Goal: Information Seeking & Learning: Learn about a topic

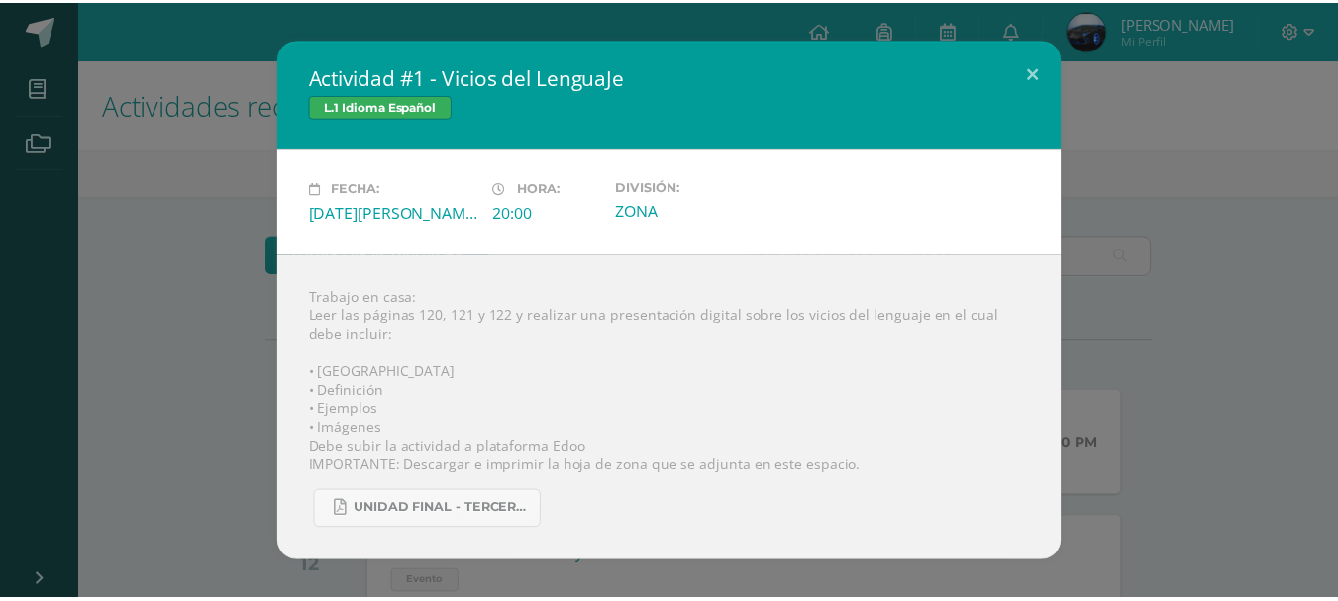
scroll to position [495, 0]
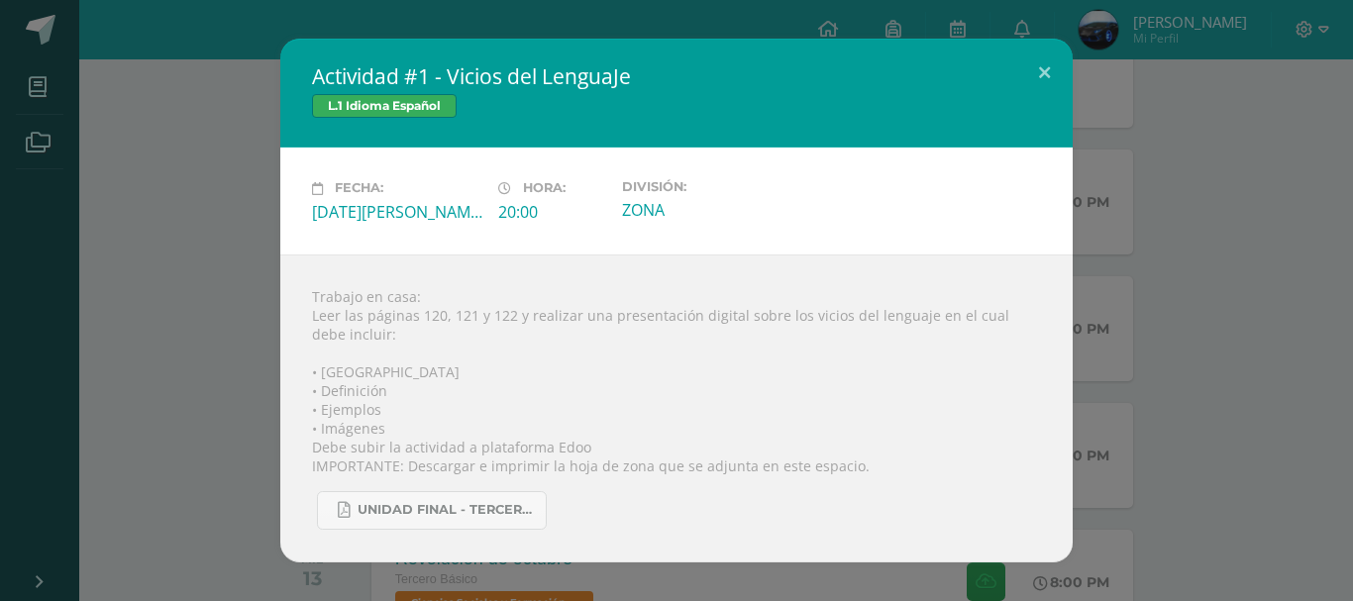
click at [184, 160] on div "Actividad #1 - Vicios del LenguaJe L.1 Idioma Español Fecha: [DATE][PERSON_NAME…" at bounding box center [676, 300] width 1337 height 523
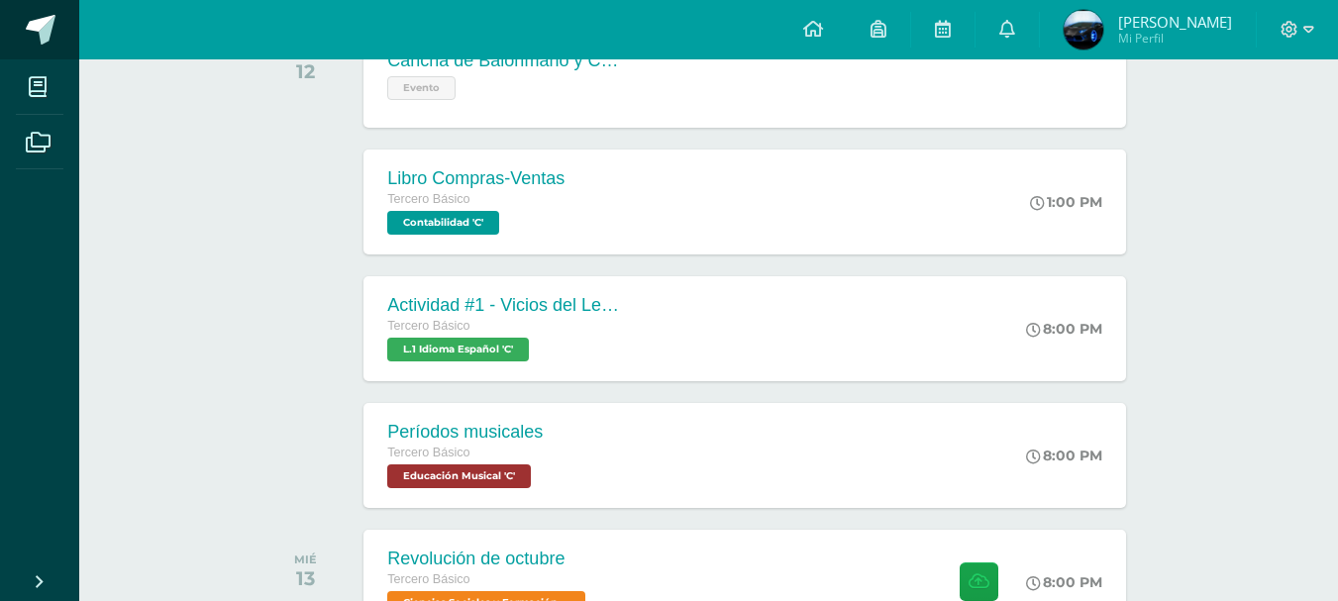
click at [36, 21] on span at bounding box center [41, 30] width 30 height 30
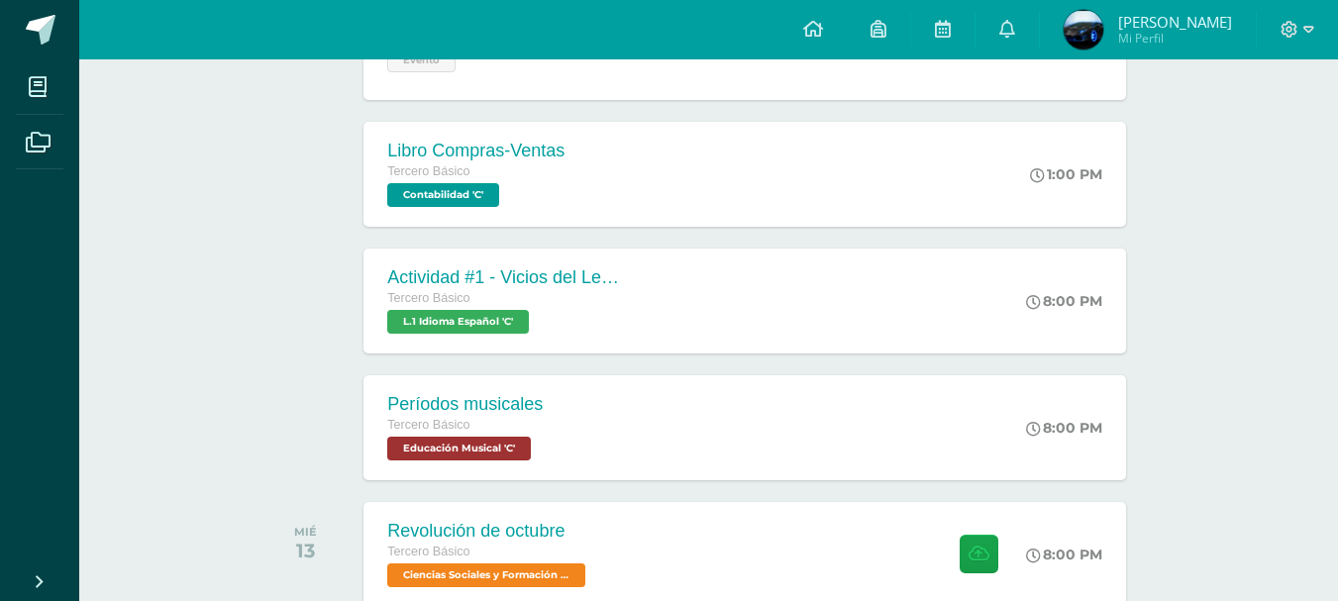
scroll to position [495, 0]
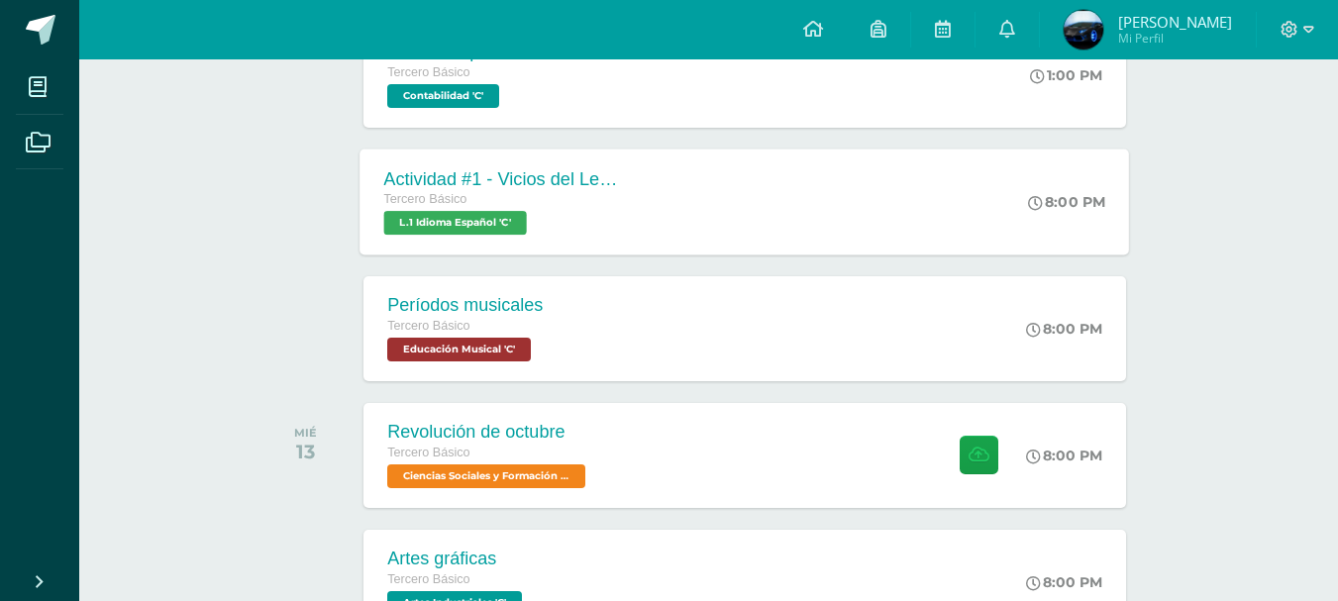
click at [753, 220] on div "Actividad #1 - Vicios del LenguaJe Tercero Básico L.1 Idioma Español 'C' 8:00 P…" at bounding box center [746, 202] width 770 height 106
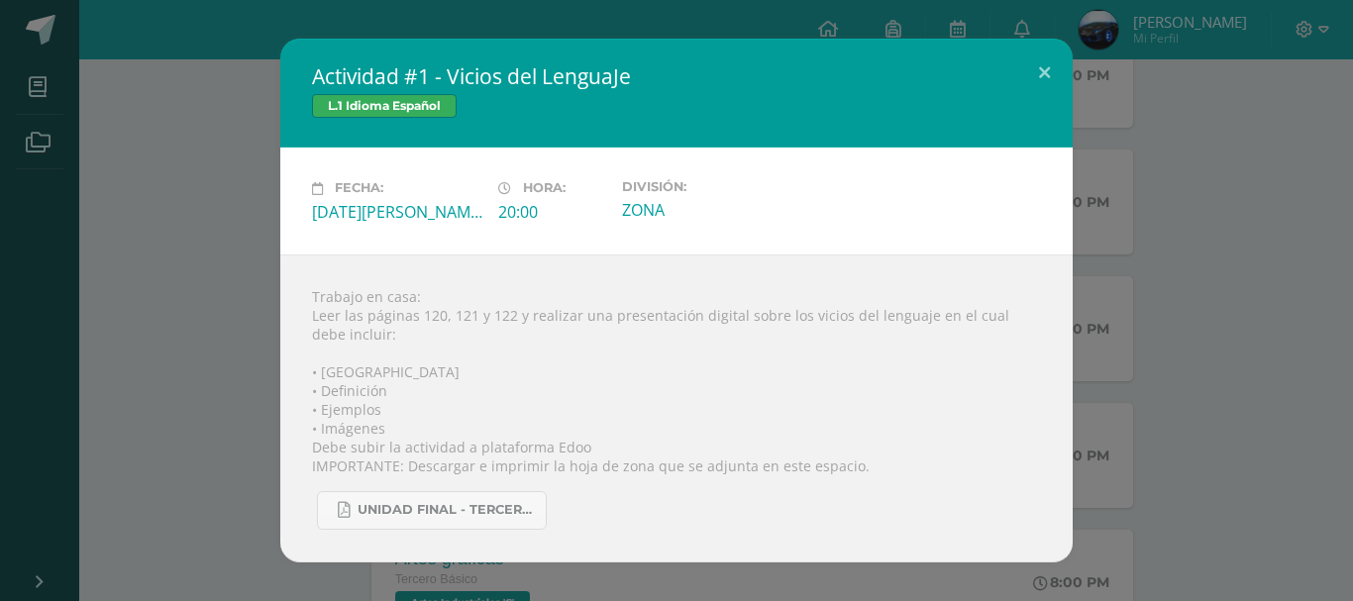
click at [1190, 272] on div "Actividad #1 - Vicios del LenguaJe L.1 Idioma Español Fecha: [DATE][PERSON_NAME…" at bounding box center [676, 300] width 1337 height 523
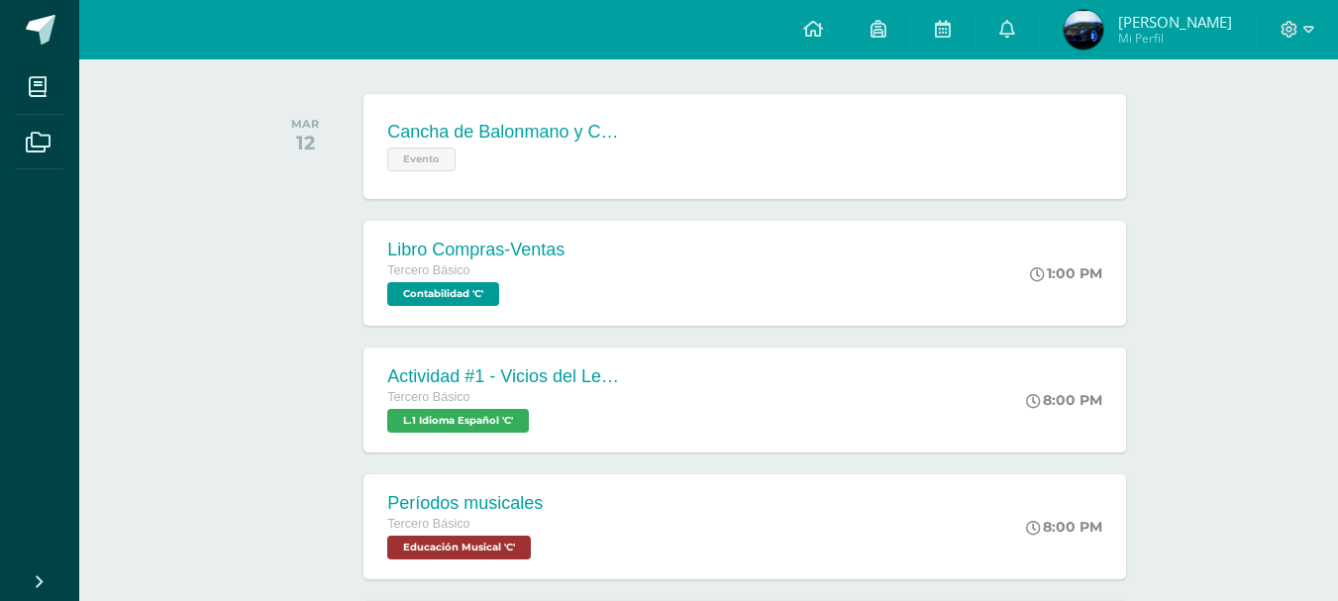
scroll to position [396, 0]
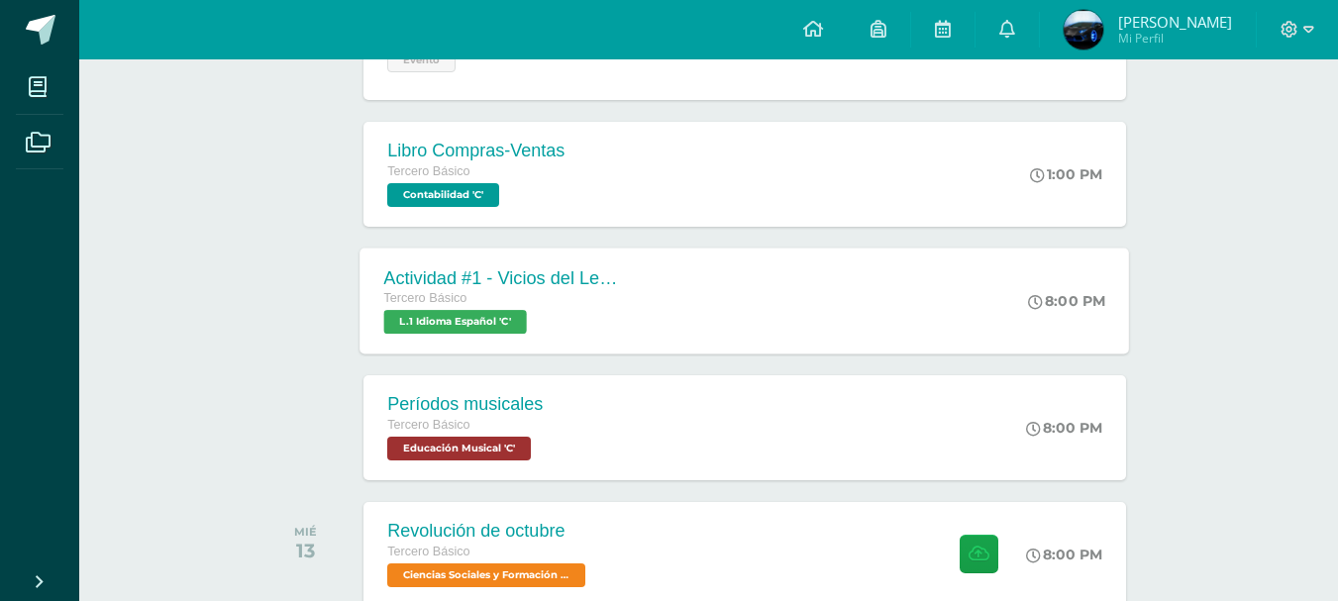
click at [922, 303] on div "Actividad #1 - Vicios del LenguaJe Tercero Básico L.1 Idioma Español 'C' 8:00 P…" at bounding box center [746, 301] width 770 height 106
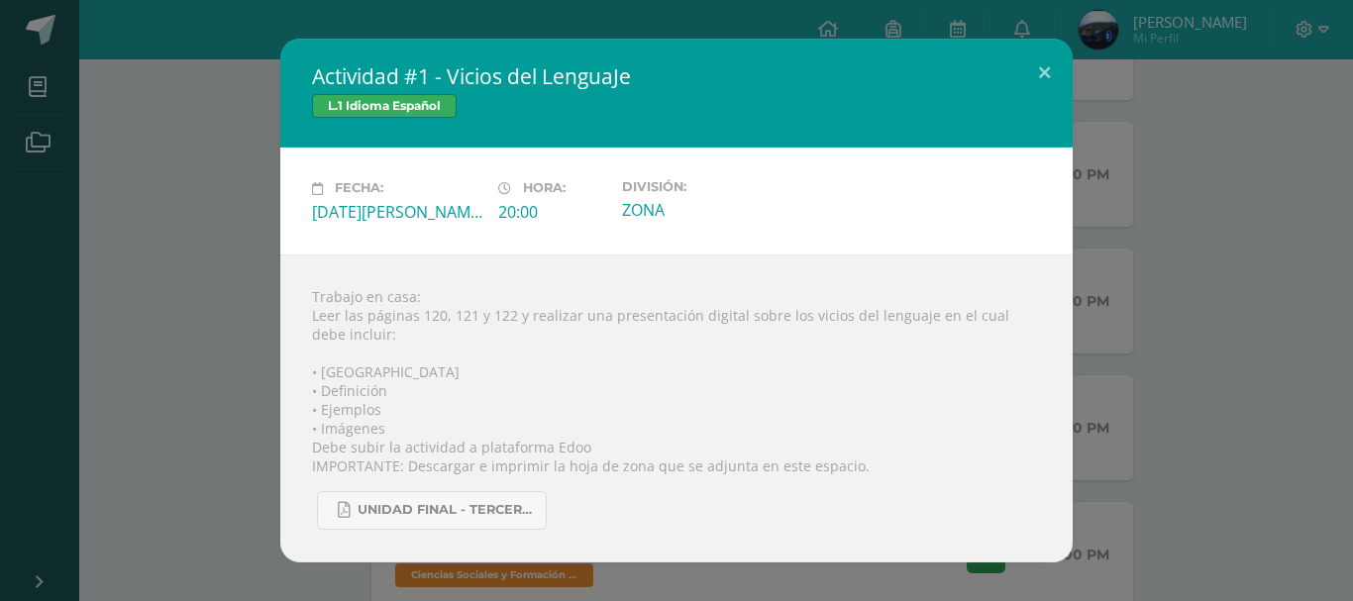
click at [1130, 314] on div "Actividad #1 - Vicios del LenguaJe L.1 Idioma Español Fecha: [DATE][PERSON_NAME…" at bounding box center [676, 300] width 1337 height 523
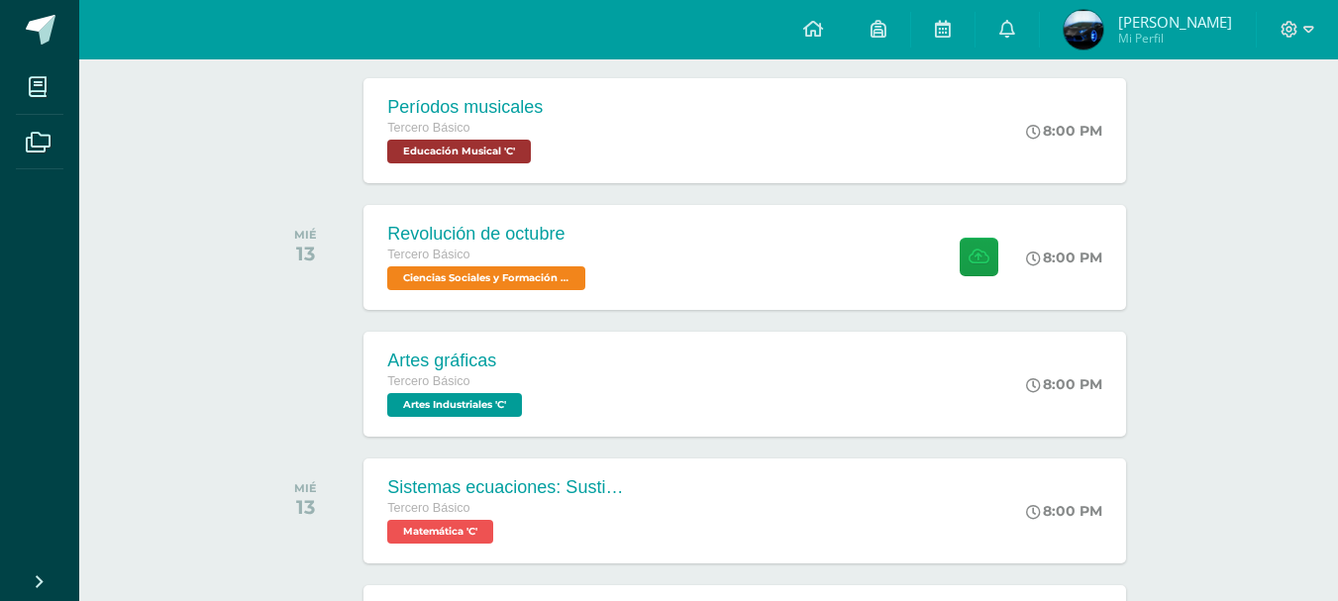
scroll to position [793, 0]
